Goal: Task Accomplishment & Management: Manage account settings

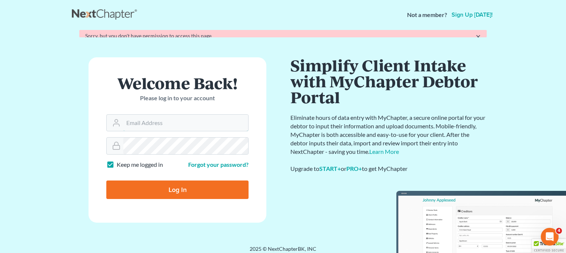
type input "[EMAIL_ADDRESS][DOMAIN_NAME]"
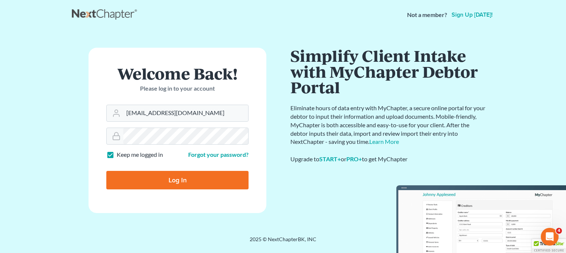
click at [173, 205] on form "Welcome Back! Please log in to your account Email Address [EMAIL_ADDRESS][DOMAI…" at bounding box center [177, 130] width 178 height 165
click at [173, 177] on input "Log In" at bounding box center [177, 180] width 142 height 19
type input "Thinking..."
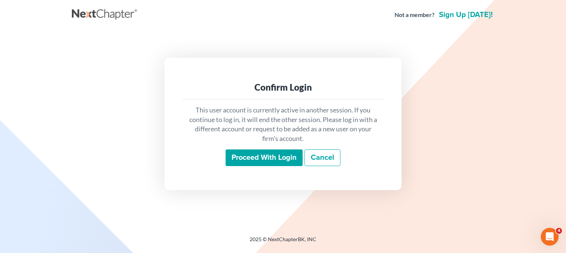
click at [265, 158] on input "Proceed with login" at bounding box center [263, 158] width 77 height 17
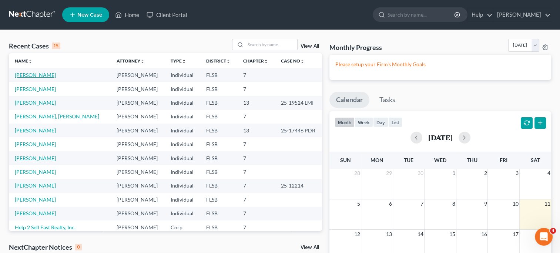
click at [34, 75] on link "Guerra, Albeiro" at bounding box center [35, 75] width 41 height 6
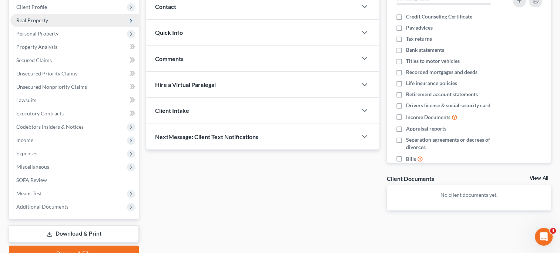
scroll to position [104, 0]
